Goal: Check status: Check status

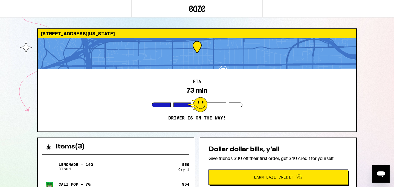
click at [328, 89] on div "ETA 73 min Driver is on the way!" at bounding box center [197, 100] width 318 height 63
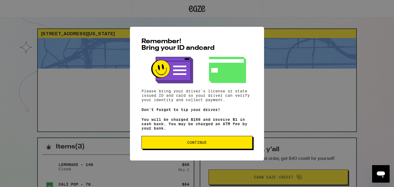
click at [165, 144] on span "Continue" at bounding box center [197, 142] width 102 height 4
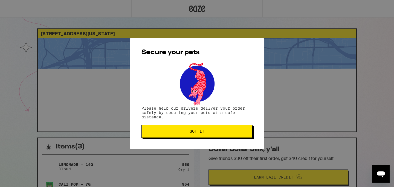
click at [205, 124] on div "Secure your pets Please help our drivers deliver your order safely by securing …" at bounding box center [197, 93] width 134 height 111
click at [203, 129] on button "Got it" at bounding box center [196, 131] width 111 height 13
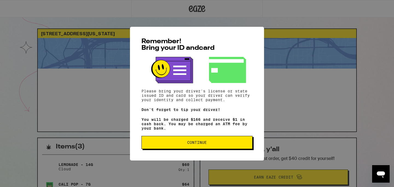
click at [188, 140] on button "Continue" at bounding box center [196, 142] width 111 height 13
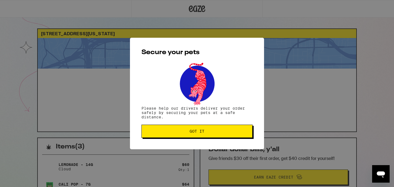
click at [197, 131] on span "Got it" at bounding box center [196, 131] width 15 height 4
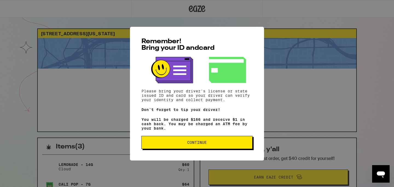
click at [184, 147] on button "Continue" at bounding box center [196, 142] width 111 height 13
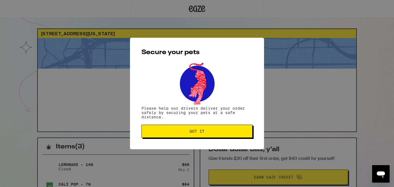
click at [194, 131] on span "Got it" at bounding box center [196, 131] width 15 height 4
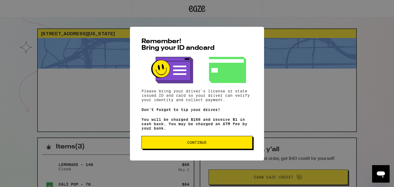
click at [194, 144] on span "Continue" at bounding box center [197, 142] width 20 height 4
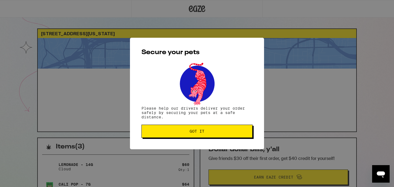
click at [194, 130] on span "Got it" at bounding box center [196, 131] width 15 height 4
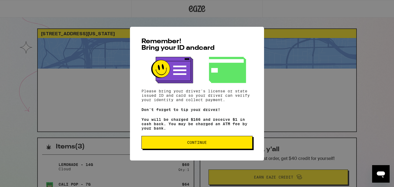
click at [196, 144] on span "Continue" at bounding box center [197, 142] width 20 height 4
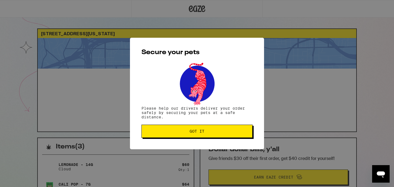
click at [198, 133] on span "Got it" at bounding box center [196, 131] width 15 height 4
